Goal: Task Accomplishment & Management: Use online tool/utility

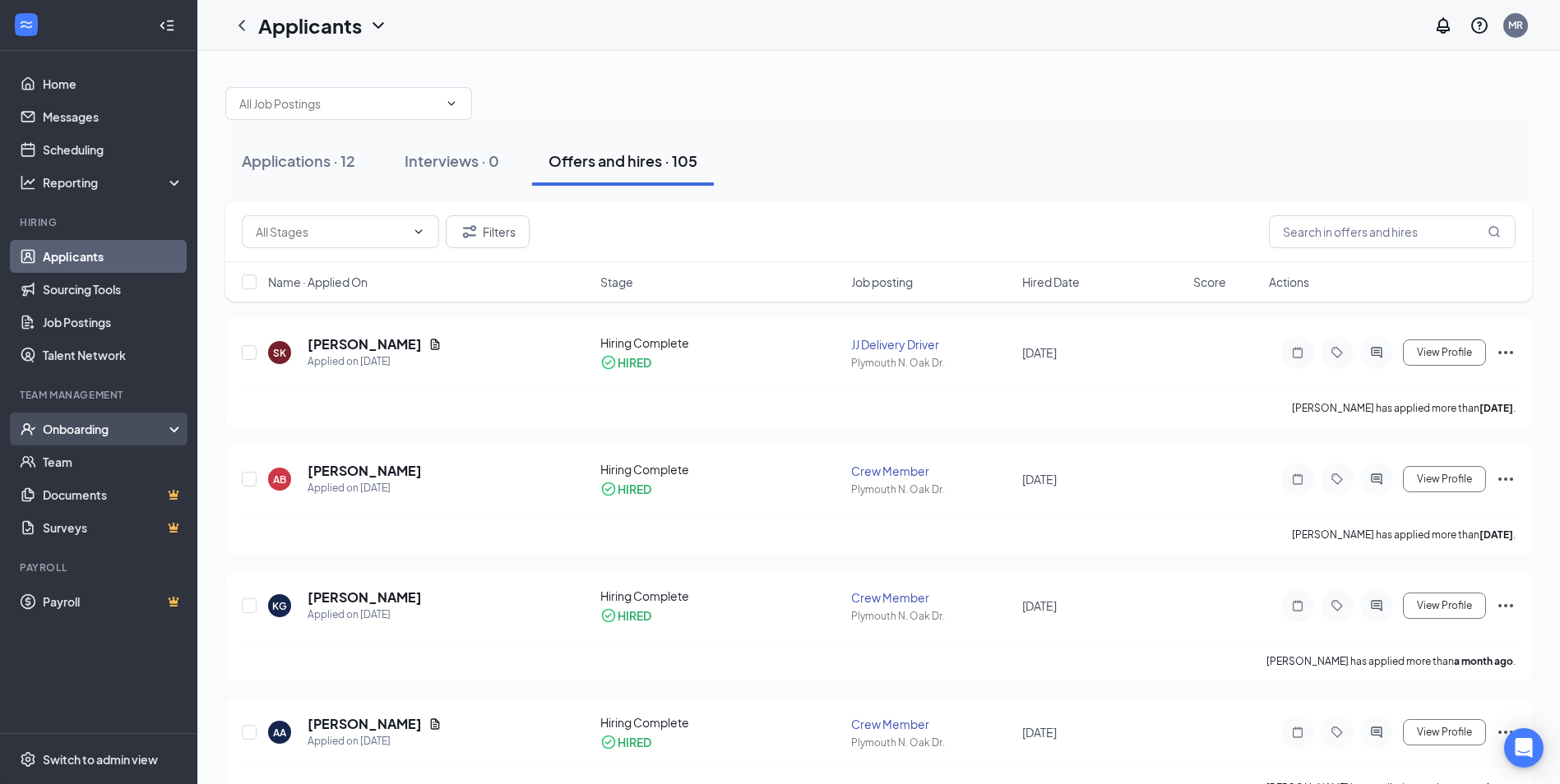
click at [69, 432] on div "Onboarding" at bounding box center [107, 429] width 127 height 17
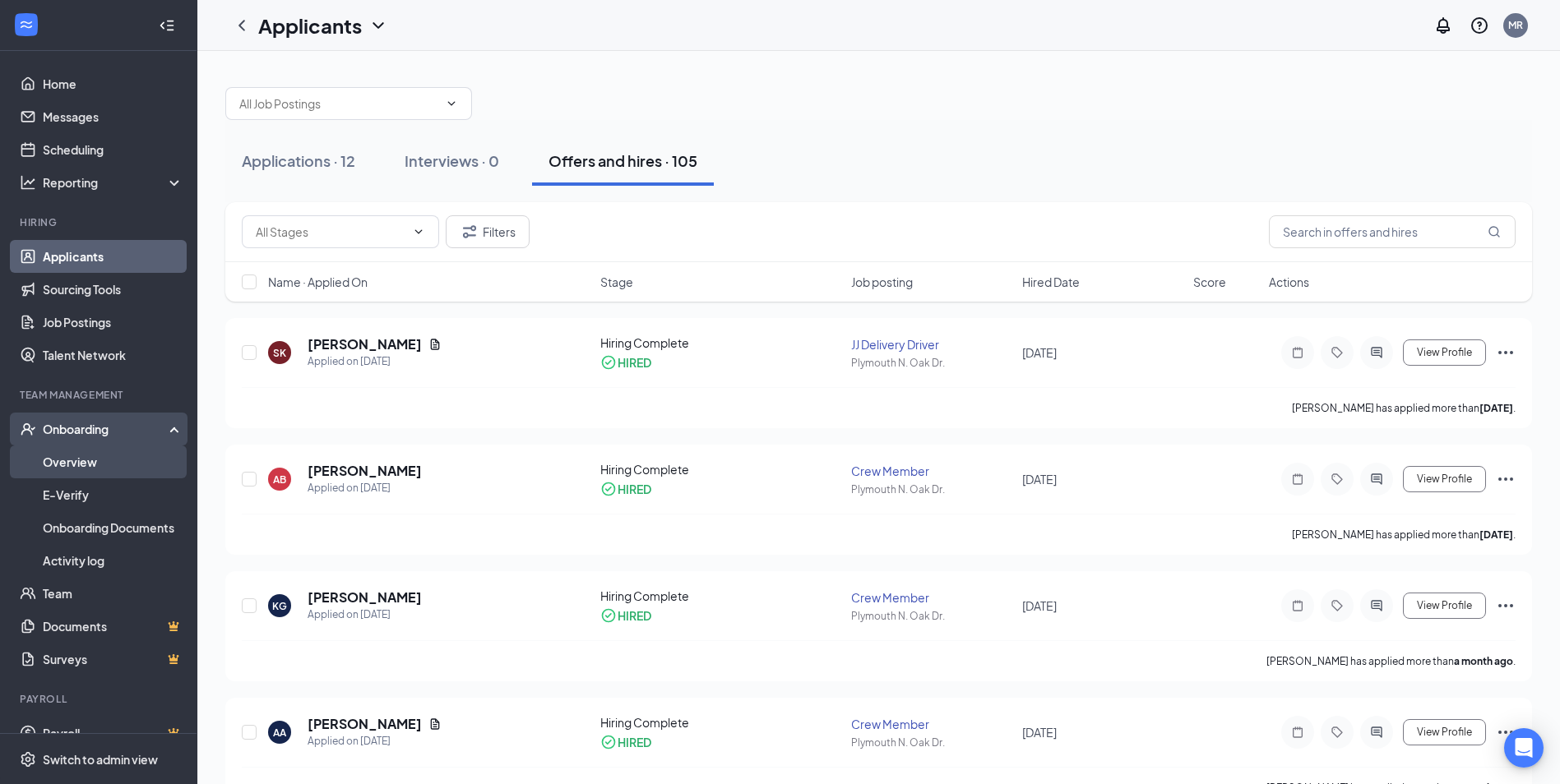
click at [71, 467] on link "Overview" at bounding box center [114, 461] width 141 height 33
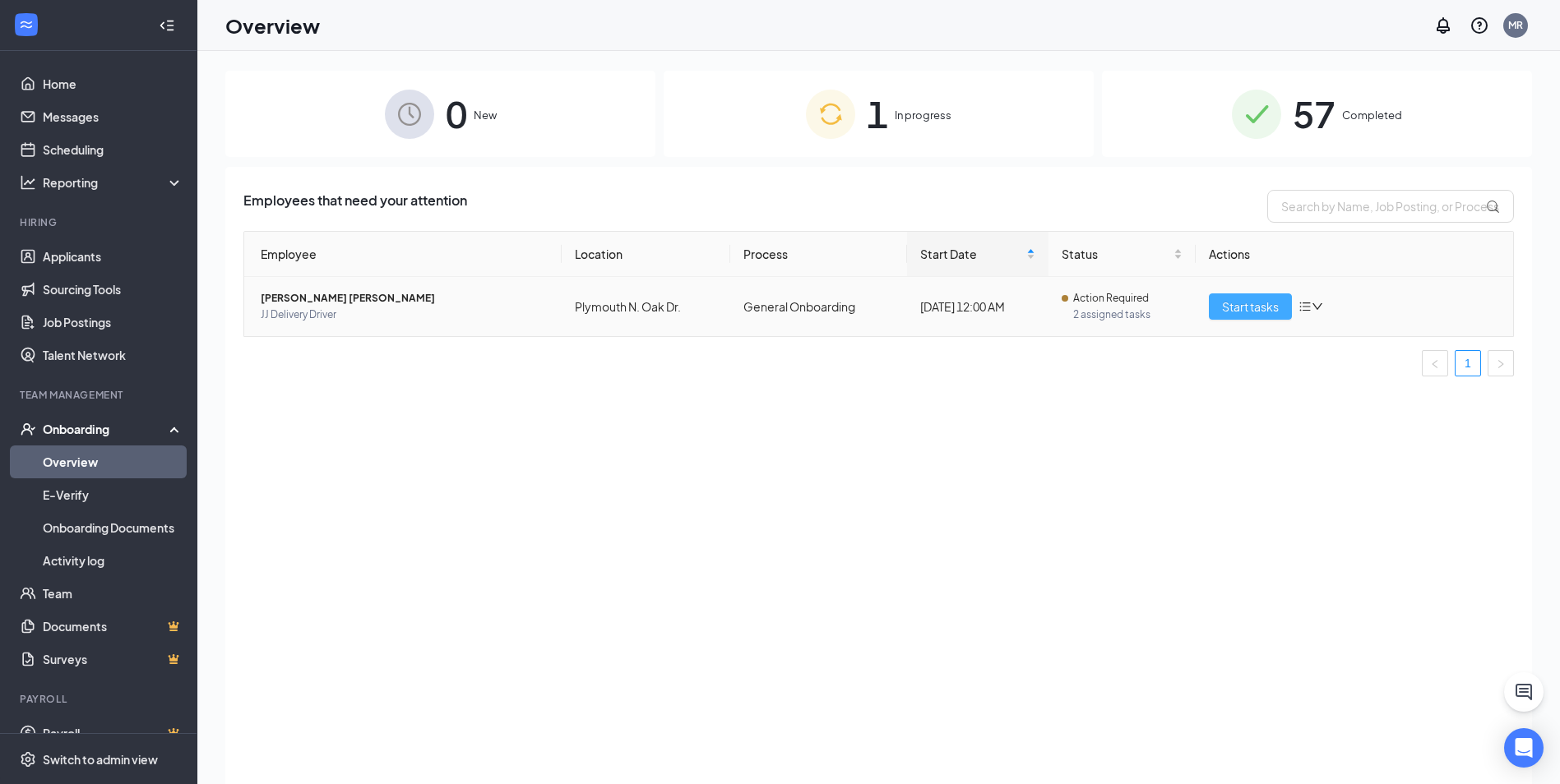
click at [1262, 296] on button "Start tasks" at bounding box center [1250, 306] width 83 height 26
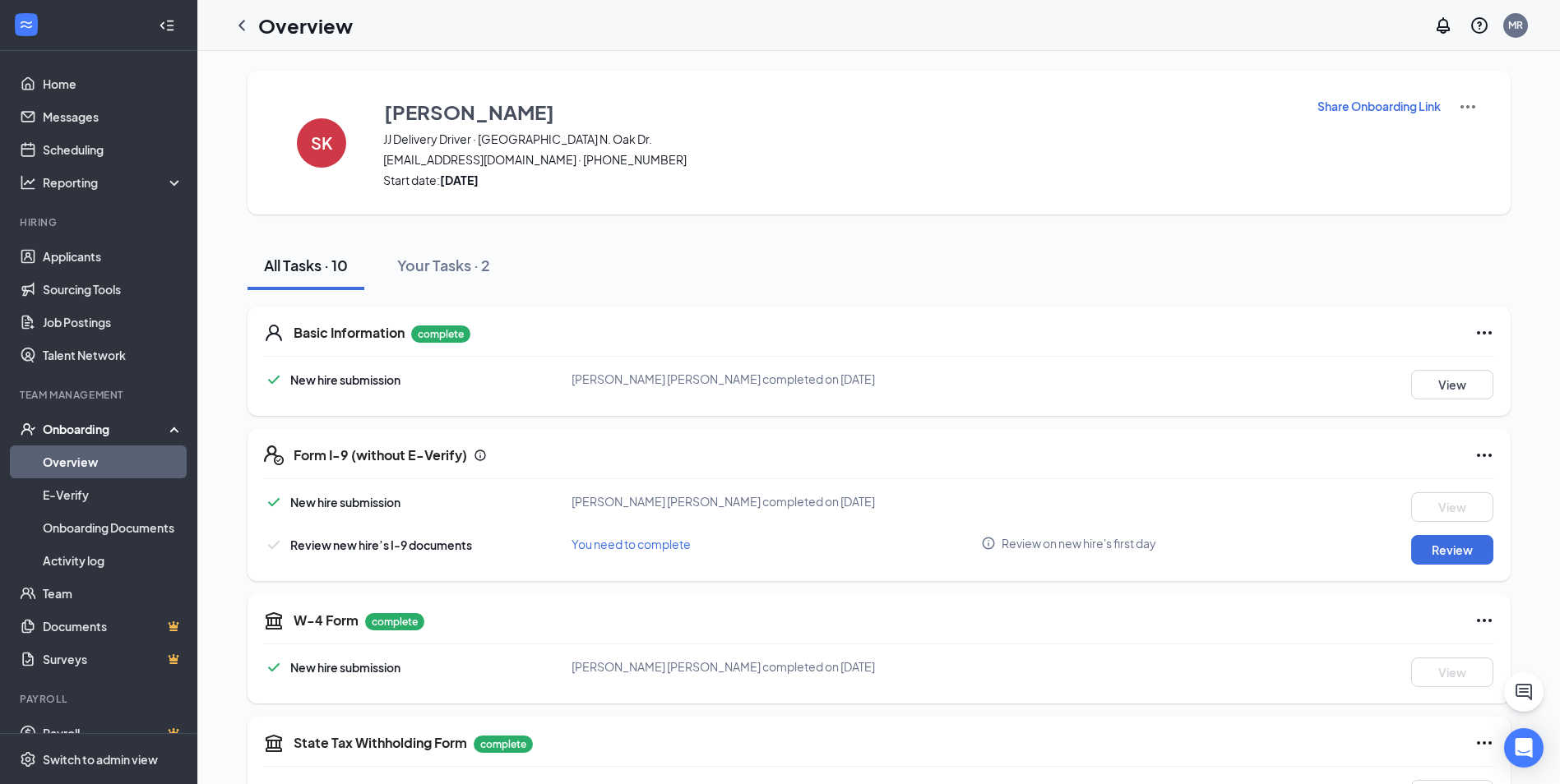
click at [112, 439] on div "Onboarding" at bounding box center [99, 429] width 197 height 33
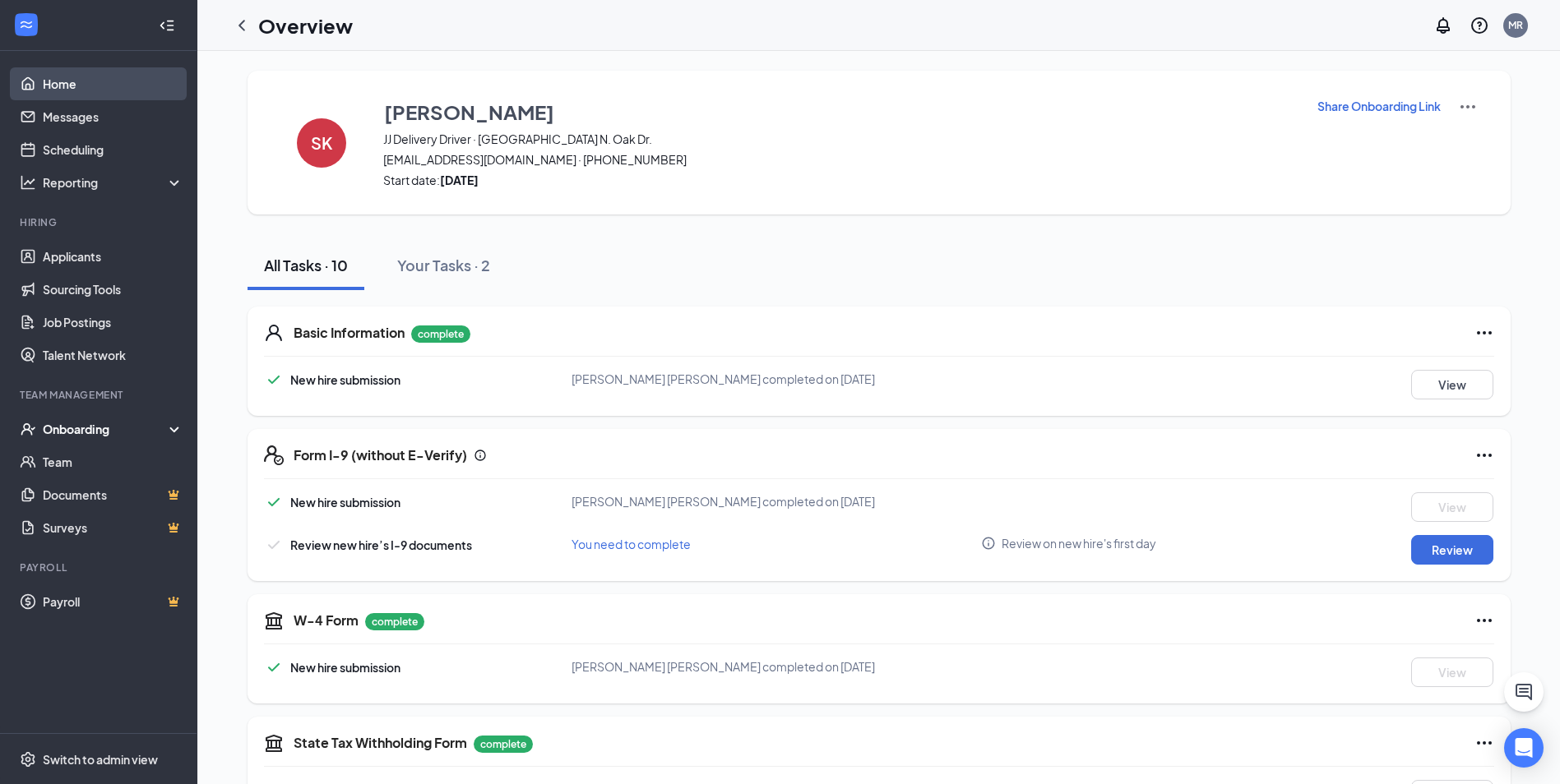
click at [110, 85] on link "Home" at bounding box center [114, 84] width 141 height 33
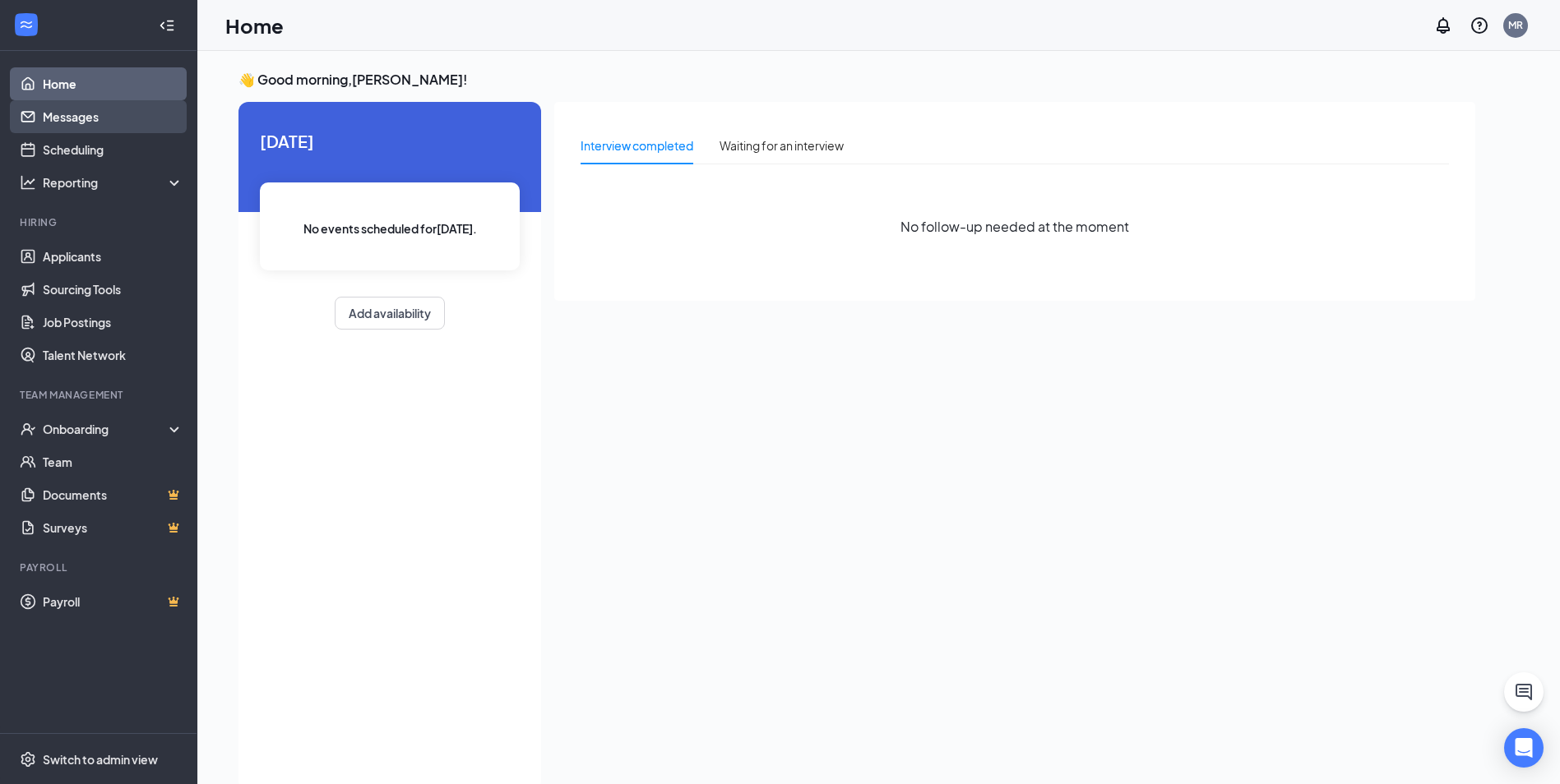
click at [80, 120] on link "Messages" at bounding box center [114, 116] width 141 height 33
